Goal: Browse casually: Explore the website without a specific task or goal

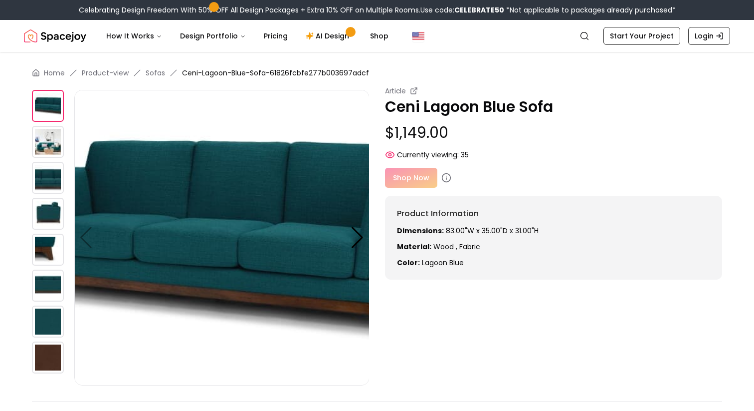
click at [52, 142] on img at bounding box center [48, 142] width 32 height 32
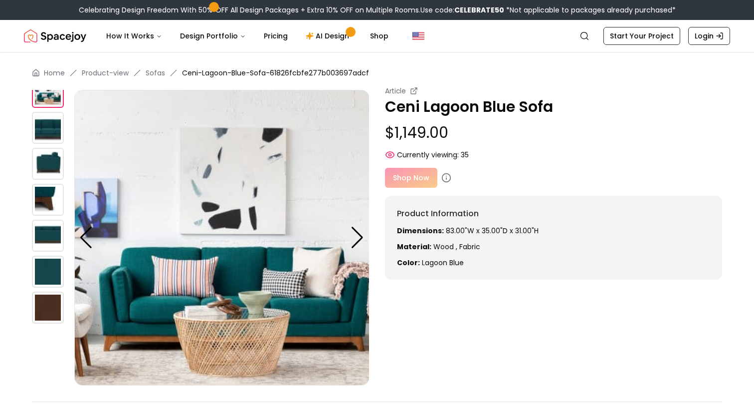
click at [54, 160] on img at bounding box center [48, 164] width 32 height 32
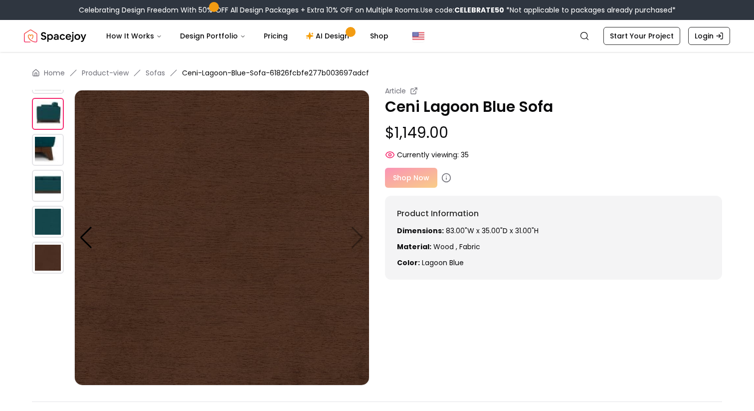
click at [50, 187] on img at bounding box center [48, 186] width 32 height 32
click at [52, 153] on img at bounding box center [48, 150] width 32 height 32
click at [52, 226] on img at bounding box center [48, 222] width 32 height 32
click at [52, 119] on img at bounding box center [48, 114] width 32 height 32
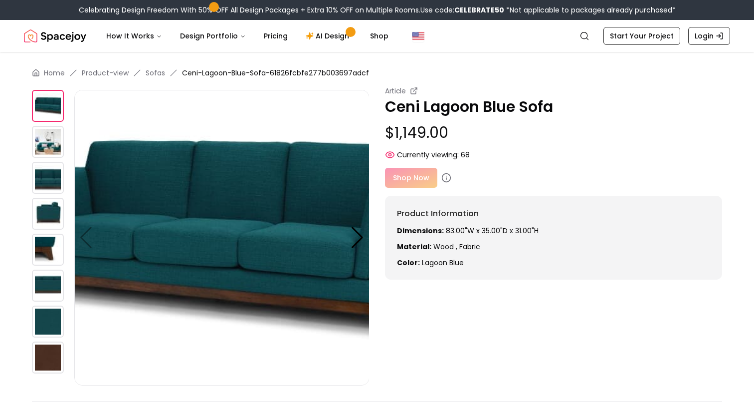
click at [53, 144] on img at bounding box center [48, 142] width 32 height 32
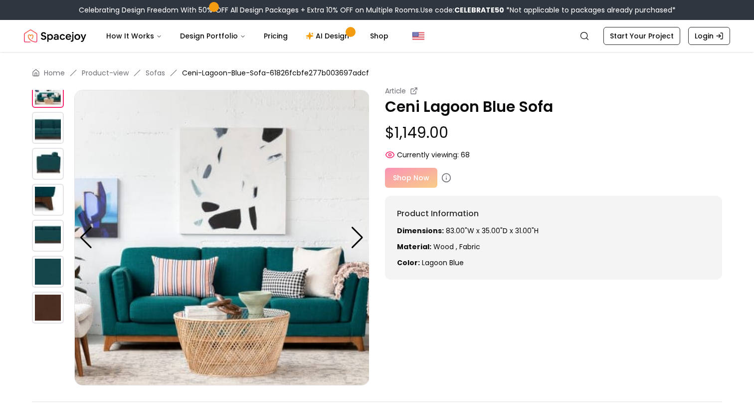
click at [51, 164] on img at bounding box center [48, 164] width 32 height 32
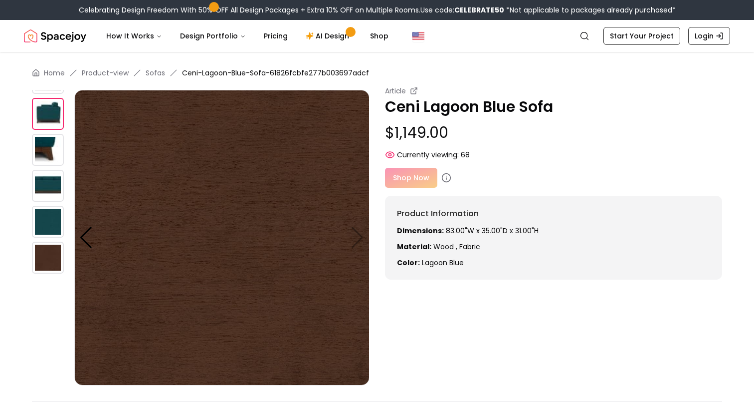
click at [51, 186] on img at bounding box center [48, 186] width 32 height 32
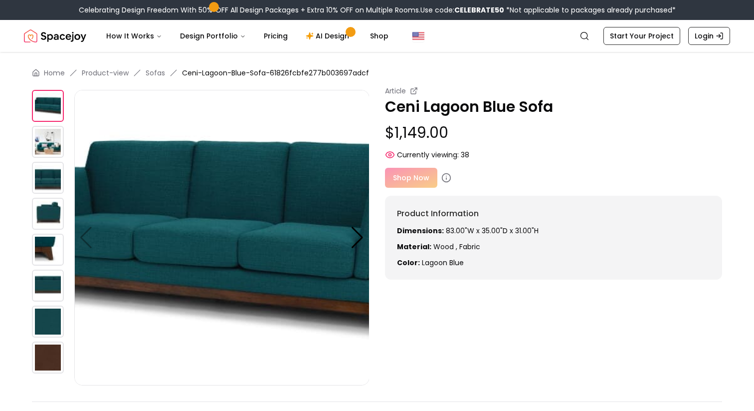
click at [47, 250] on img at bounding box center [48, 249] width 32 height 32
